Goal: Transaction & Acquisition: Purchase product/service

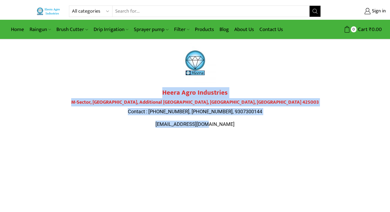
click at [107, 12] on select "All categories Accessories Air Release Valve Brush Cutter Domestic Use Drip Irr…" at bounding box center [92, 11] width 40 height 11
select select "sprinkler"
click at [72, 6] on select "All categories Accessories Air Release Valve Brush Cutter Domestic Use Drip Irr…" at bounding box center [92, 11] width 40 height 11
click at [318, 12] on icon "Search button" at bounding box center [315, 11] width 5 height 5
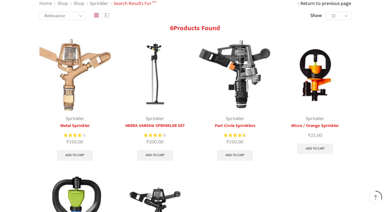
scroll to position [55, 0]
